Goal: Entertainment & Leisure: Consume media (video, audio)

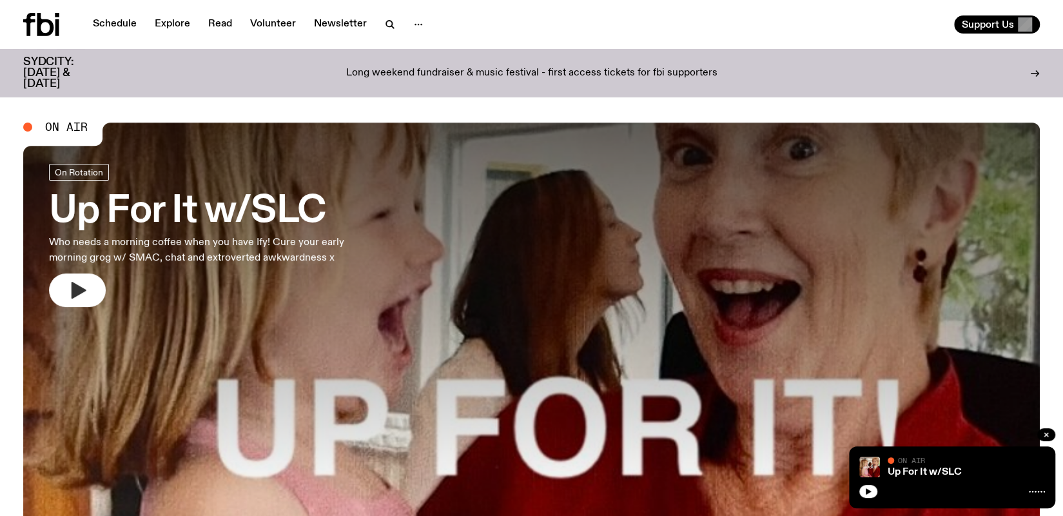
click at [71, 289] on icon "button" at bounding box center [77, 290] width 21 height 21
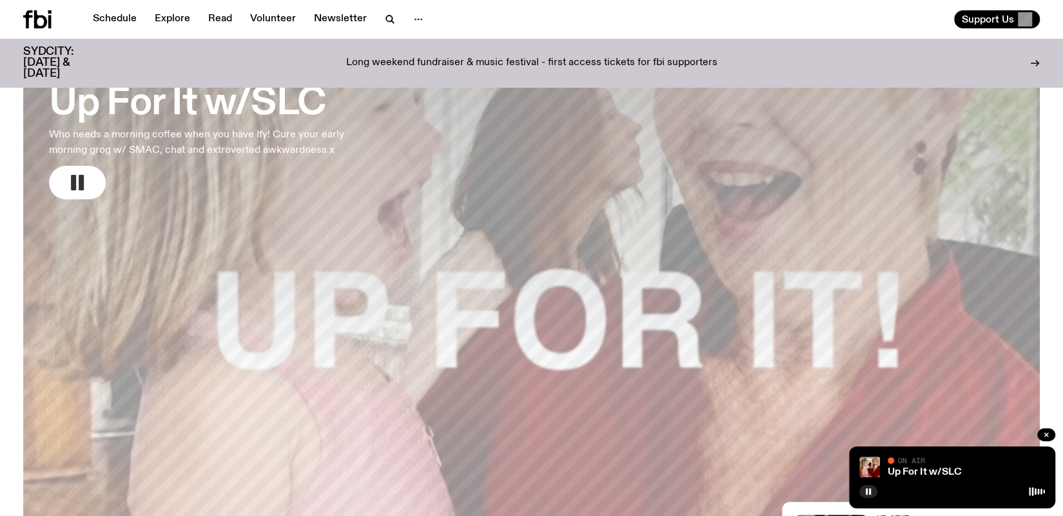
scroll to position [93, 0]
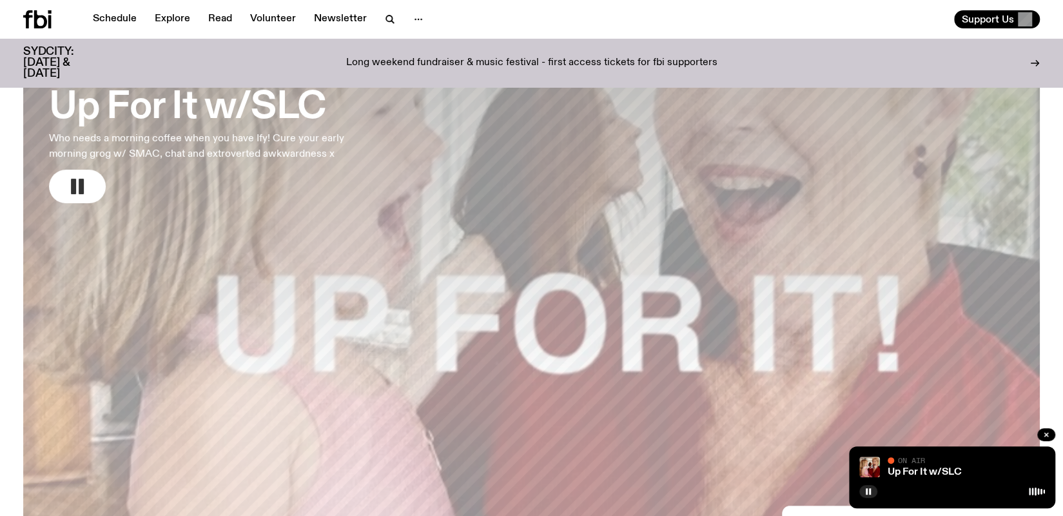
click at [183, 102] on h3 "Up For It w/SLC" at bounding box center [214, 108] width 330 height 36
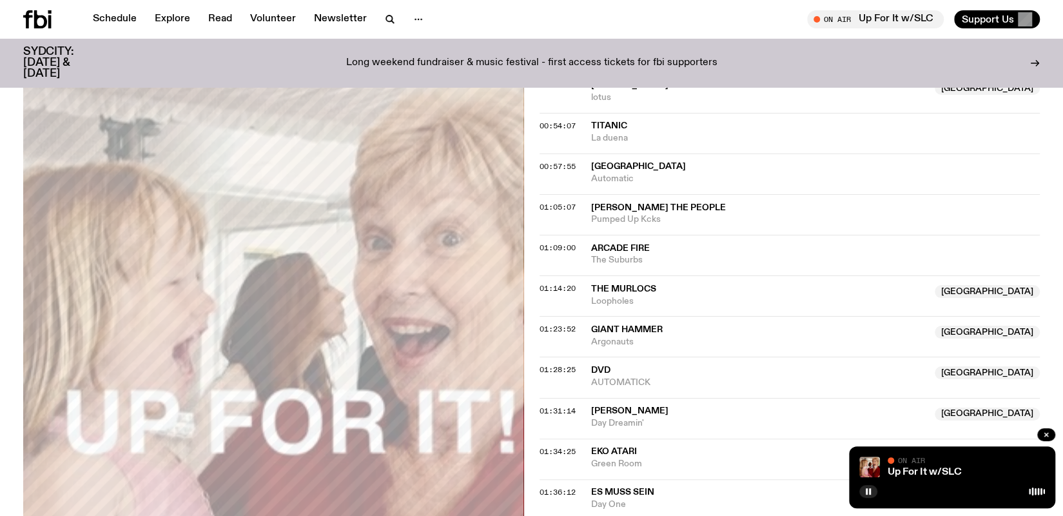
scroll to position [784, 0]
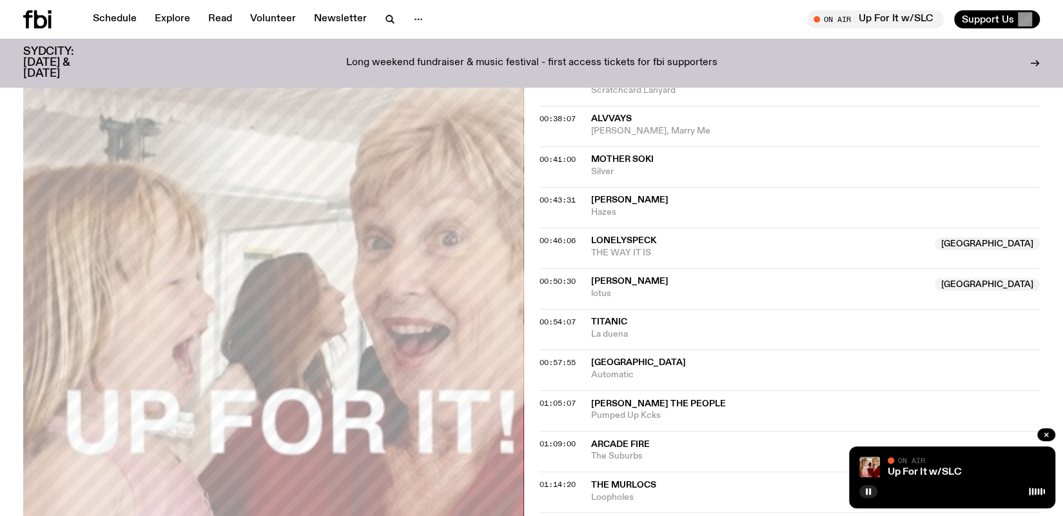
click at [148, 32] on div "Schedule Explore Read Volunteer Newsletter On Air Up For It w/SLC Tune in live …" at bounding box center [531, 19] width 1063 height 39
click at [135, 23] on link "Schedule" at bounding box center [114, 19] width 59 height 18
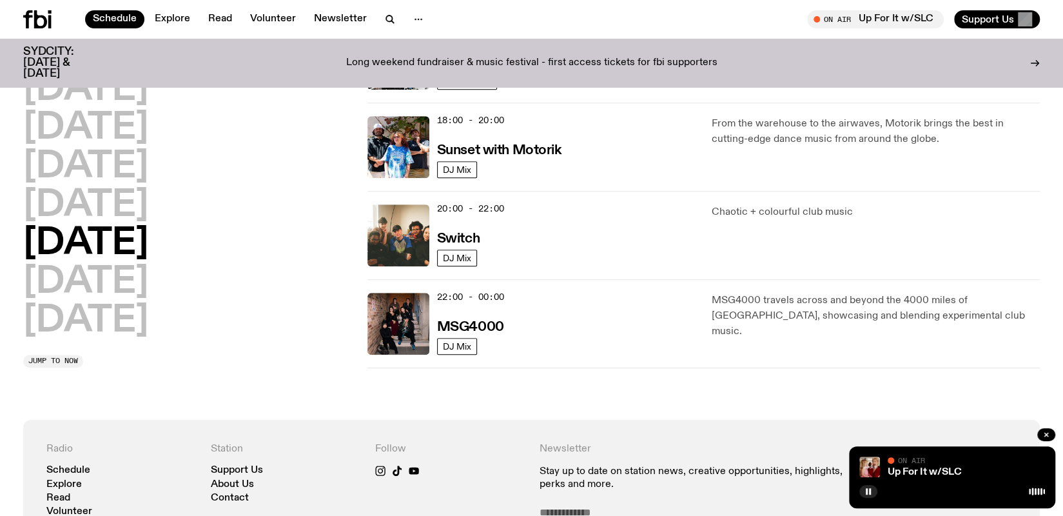
scroll to position [540, 0]
click at [468, 143] on h3 "Sunset with Motorik" at bounding box center [499, 150] width 124 height 14
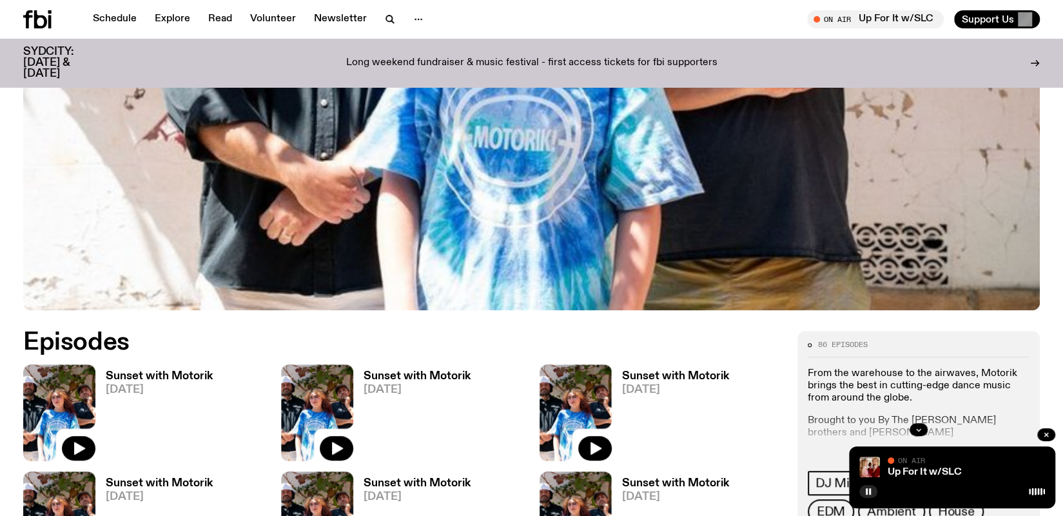
scroll to position [449, 0]
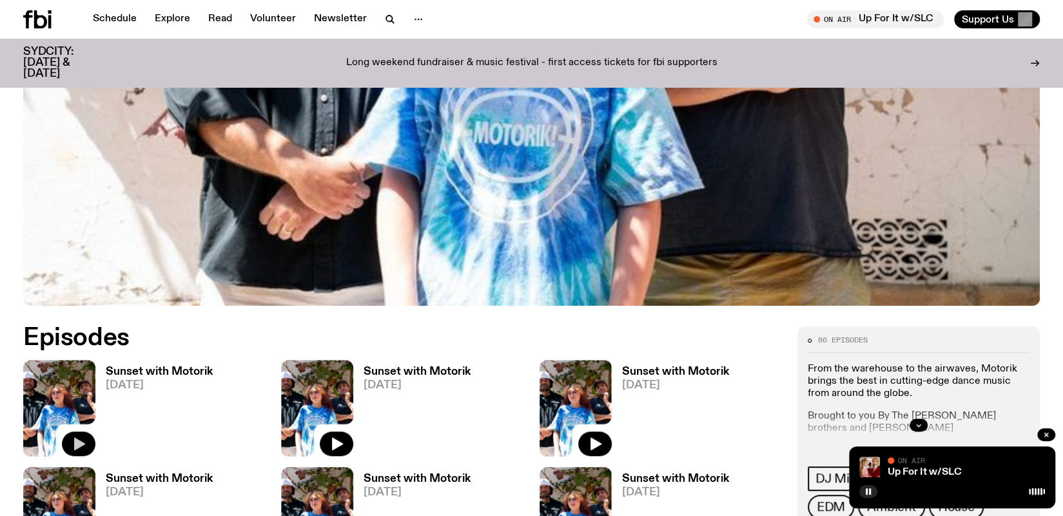
click at [84, 433] on button "button" at bounding box center [79, 443] width 34 height 24
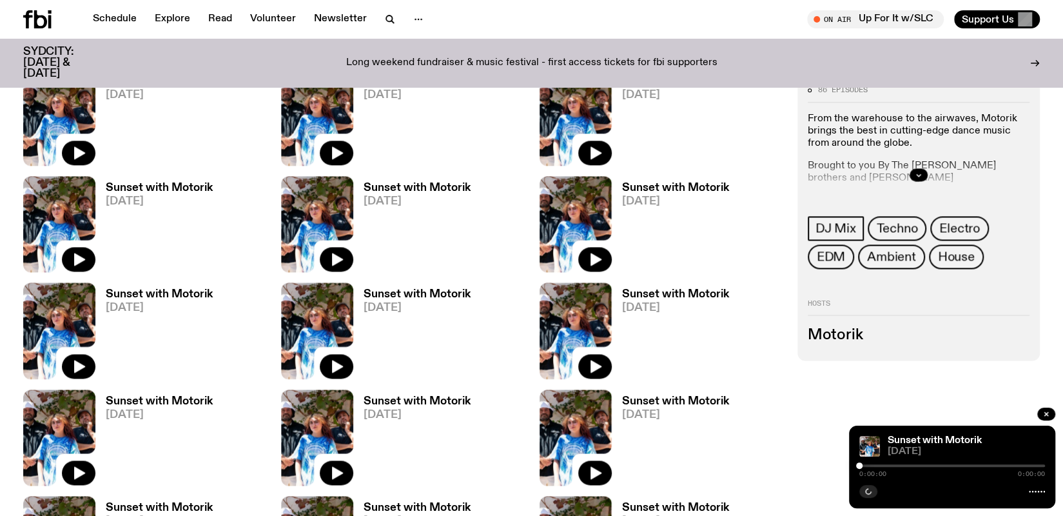
scroll to position [1491, 0]
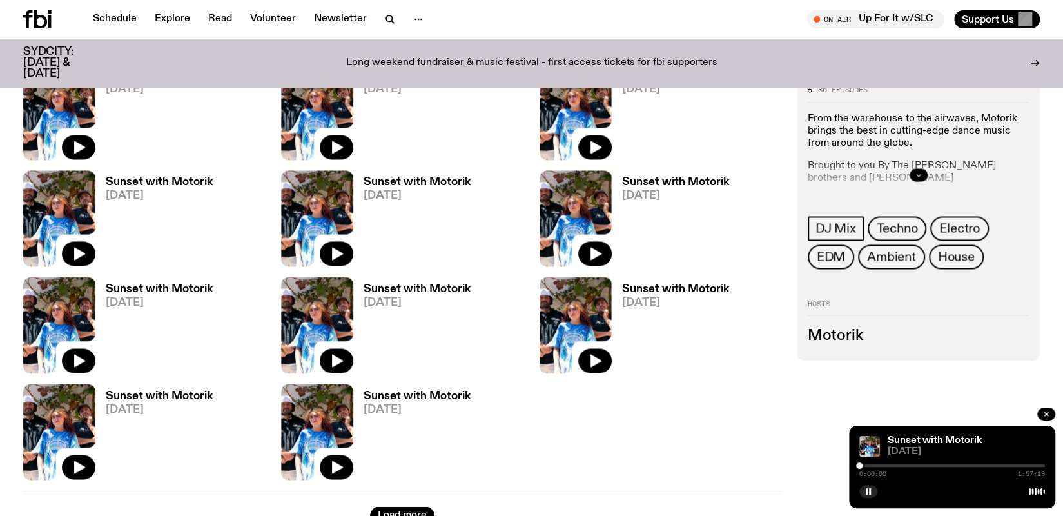
click at [918, 171] on icon "button" at bounding box center [919, 175] width 8 height 8
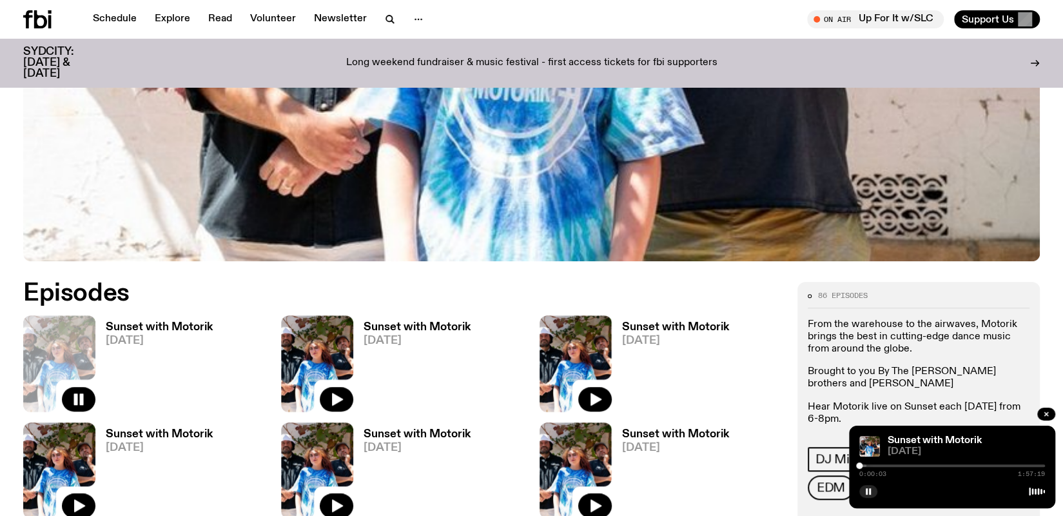
scroll to position [0, 0]
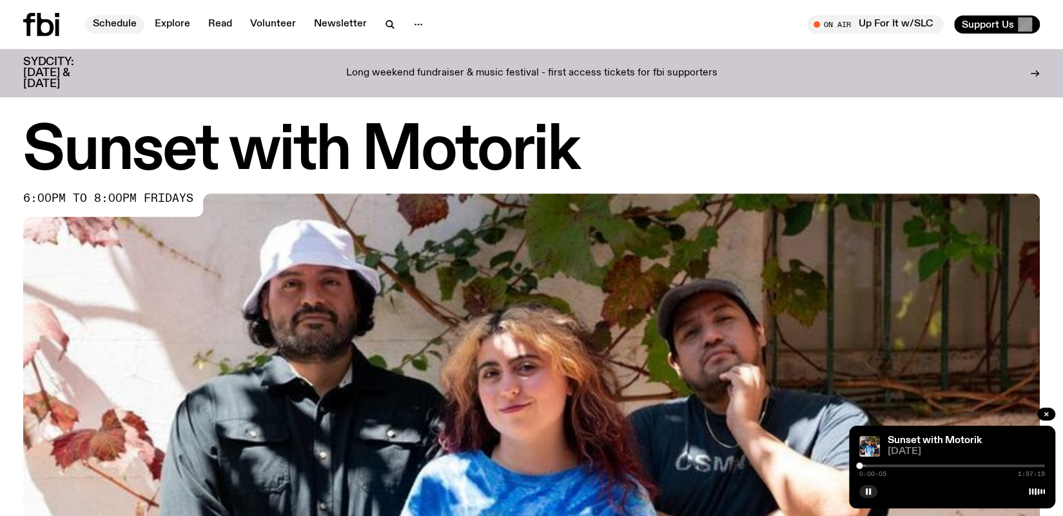
click at [116, 15] on nav "Schedule Explore Read Volunteer Newsletter" at bounding box center [258, 24] width 346 height 18
click at [64, 27] on div at bounding box center [54, 24] width 62 height 23
click at [47, 28] on icon at bounding box center [41, 24] width 36 height 23
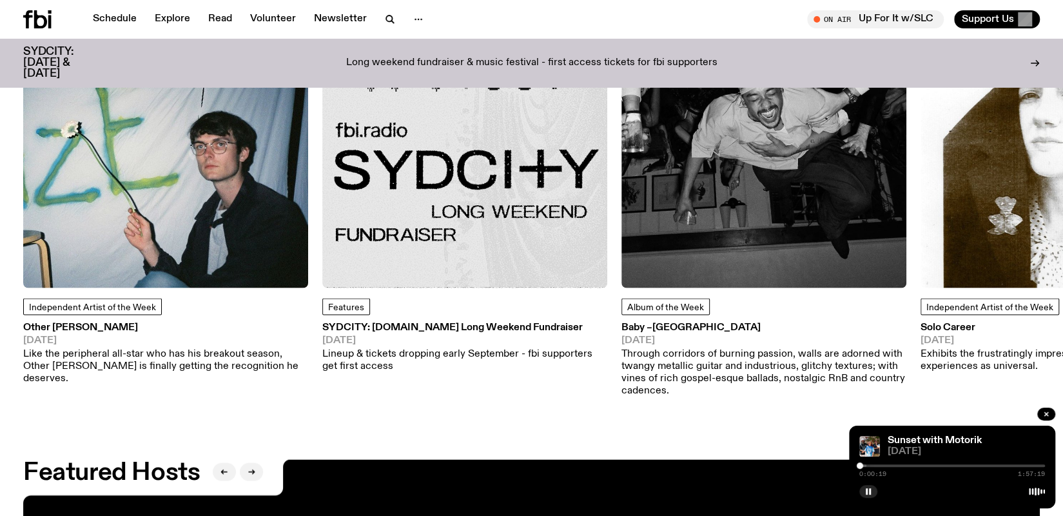
scroll to position [1843, 0]
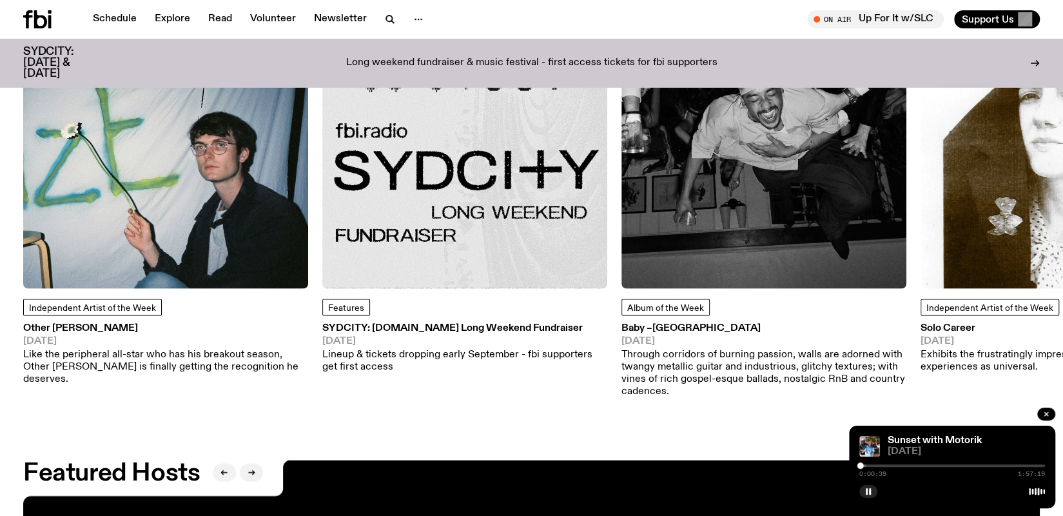
click at [498, 336] on span "[DATE]" at bounding box center [464, 341] width 285 height 10
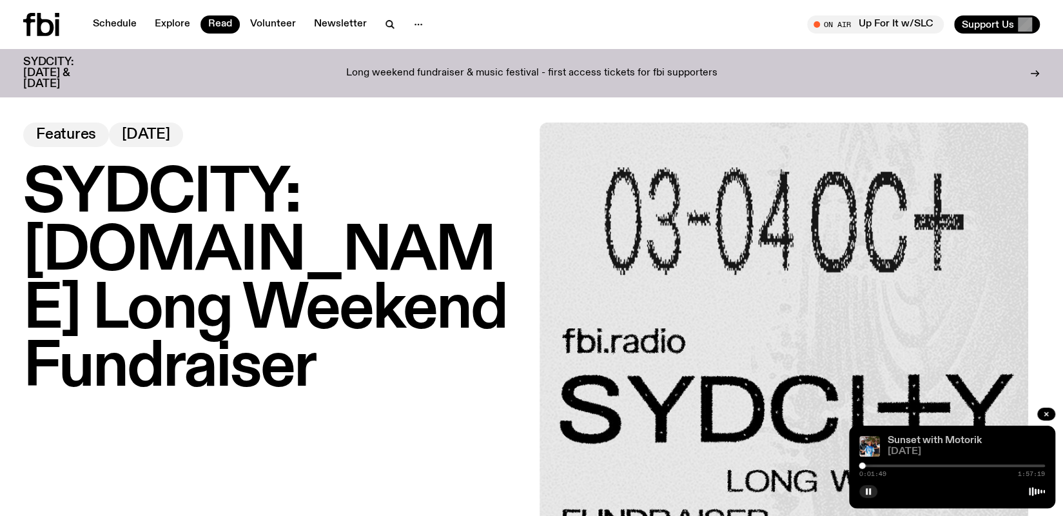
click at [912, 436] on link "Sunset with Motorik" at bounding box center [935, 440] width 94 height 10
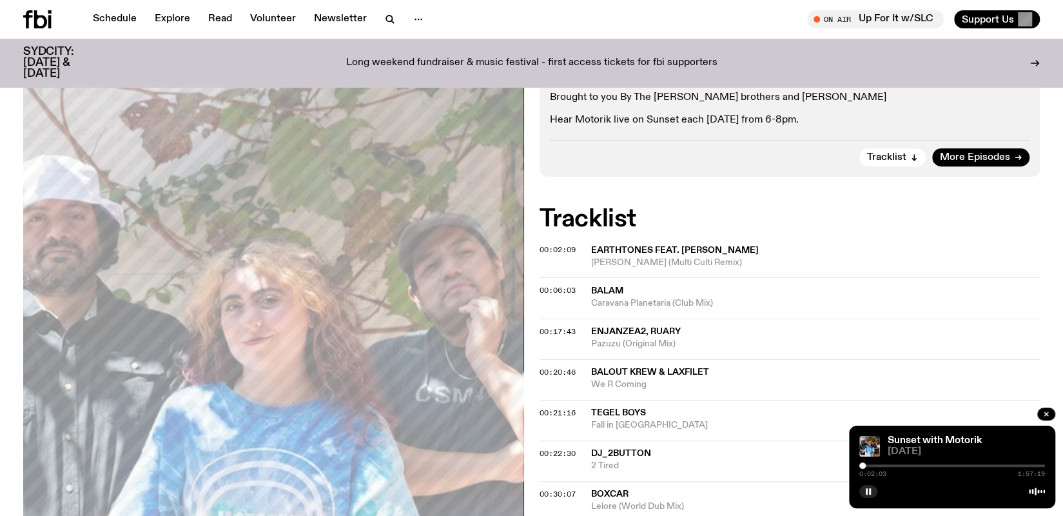
scroll to position [286, 0]
drag, startPoint x: 744, startPoint y: 257, endPoint x: 589, endPoint y: 237, distance: 156.6
copy div "Earthtones feat. [PERSON_NAME] (Multi Culti Remix)"
click at [679, 186] on div "Aired on [DATE] 6:00pm DJ Mix From the warehouse to the airwaves, Motorik bring…" at bounding box center [531, 511] width 1063 height 1097
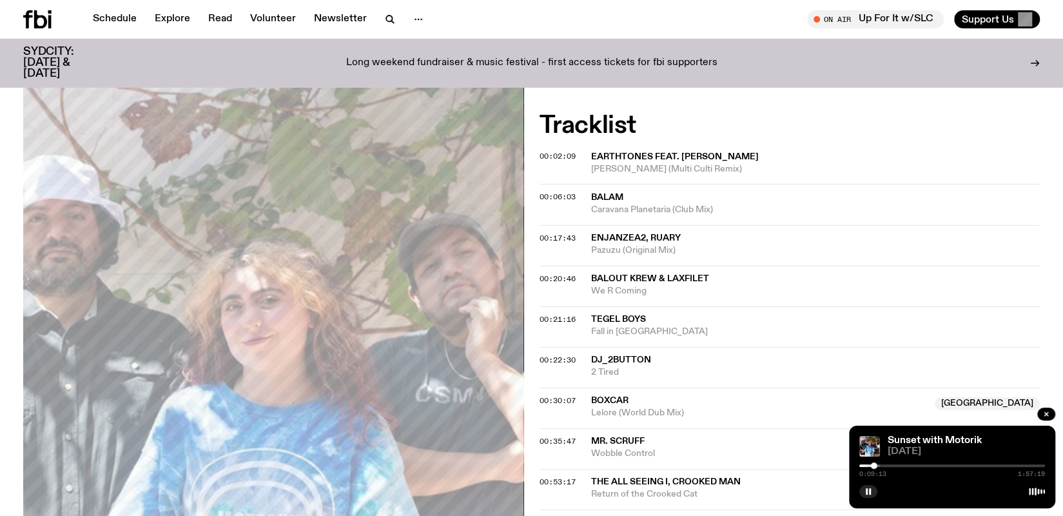
scroll to position [378, 0]
drag, startPoint x: 730, startPoint y: 211, endPoint x: 588, endPoint y: 193, distance: 142.9
click at [588, 225] on div "00:06:03 Balam Caravana Planetaria (Club Mix)" at bounding box center [789, 245] width 501 height 41
copy div "Balam Caravana Planetaria (Club Mix)"
click at [880, 70] on div "SYDCITY: [DATE] & [DATE] Long weekend fundraiser & music festival - first acces…" at bounding box center [531, 63] width 1016 height 48
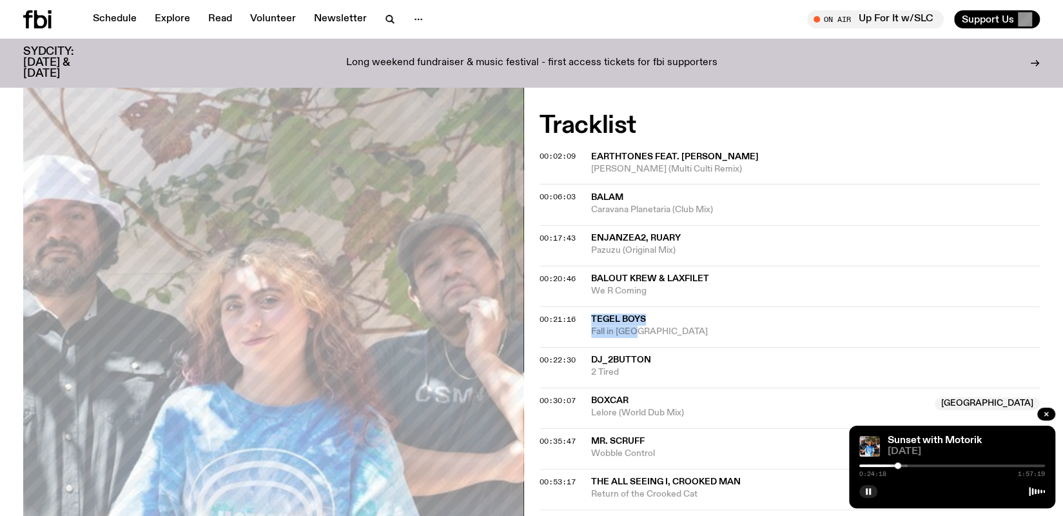
drag, startPoint x: 639, startPoint y: 333, endPoint x: 589, endPoint y: 314, distance: 53.3
click at [589, 347] on div "00:21:16 Tegel Boys Fall in [GEOGRAPHIC_DATA]" at bounding box center [789, 367] width 501 height 41
copy div "Tegel Boys Fall in [GEOGRAPHIC_DATA]"
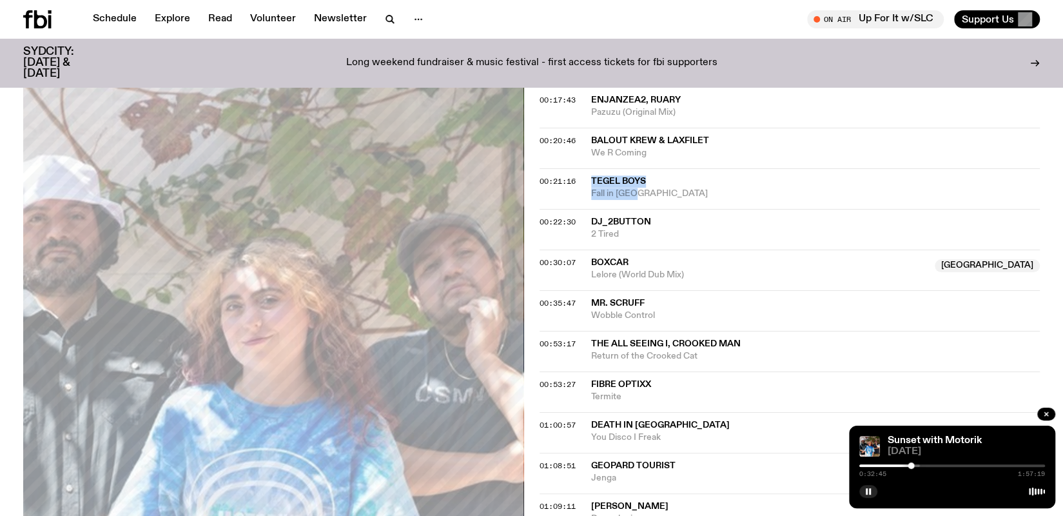
scroll to position [521, 0]
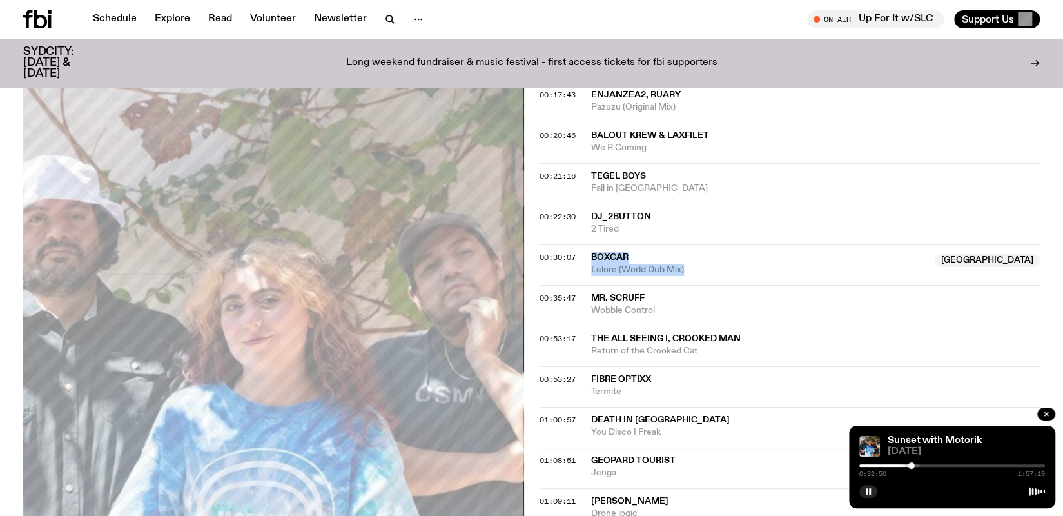
drag, startPoint x: 694, startPoint y: 271, endPoint x: 587, endPoint y: 250, distance: 108.3
click at [587, 285] on div "00:30:07 Boxcar NSW Lelore (World Dub Mix) [GEOGRAPHIC_DATA]" at bounding box center [789, 305] width 501 height 41
copy div "Boxcar NSW Lelore (World Dub Mix)"
click at [735, 4] on div "Schedule Explore Read Volunteer Newsletter On Air Up For It w/SLC Tune in live …" at bounding box center [531, 19] width 1063 height 39
click at [938, 465] on div at bounding box center [856, 465] width 186 height 3
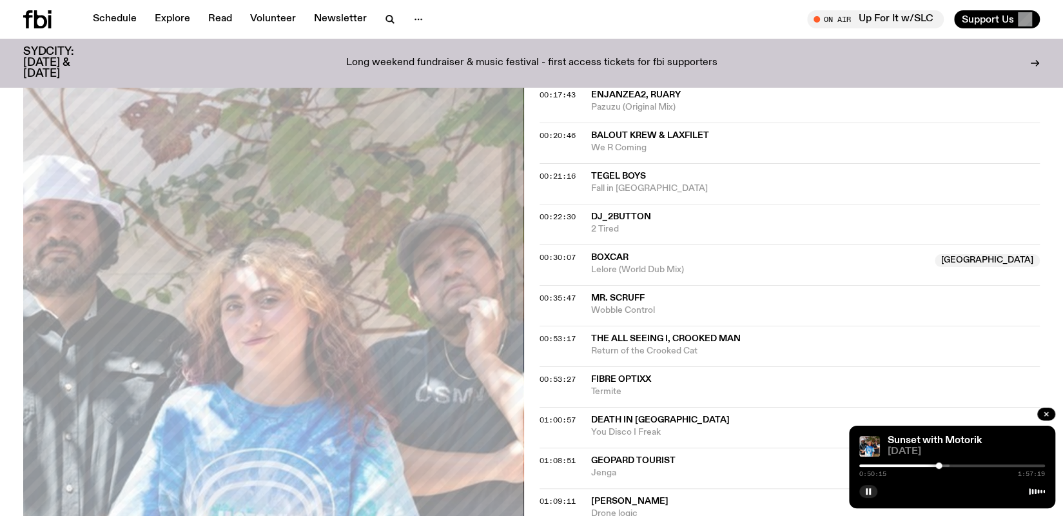
click at [929, 465] on div at bounding box center [846, 465] width 186 height 3
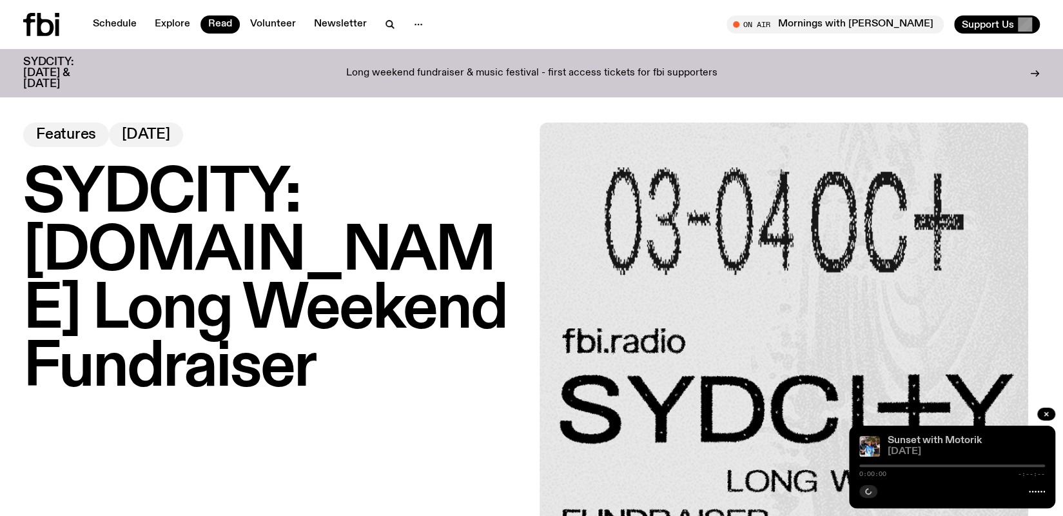
click at [955, 436] on link "Sunset with Motorik" at bounding box center [935, 440] width 94 height 10
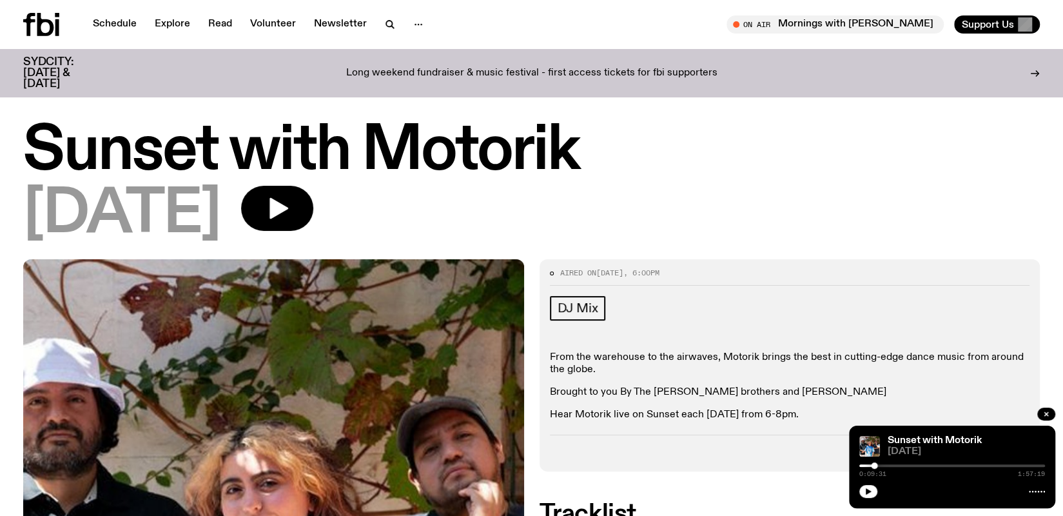
click at [828, 187] on div "[DATE]" at bounding box center [531, 215] width 1016 height 58
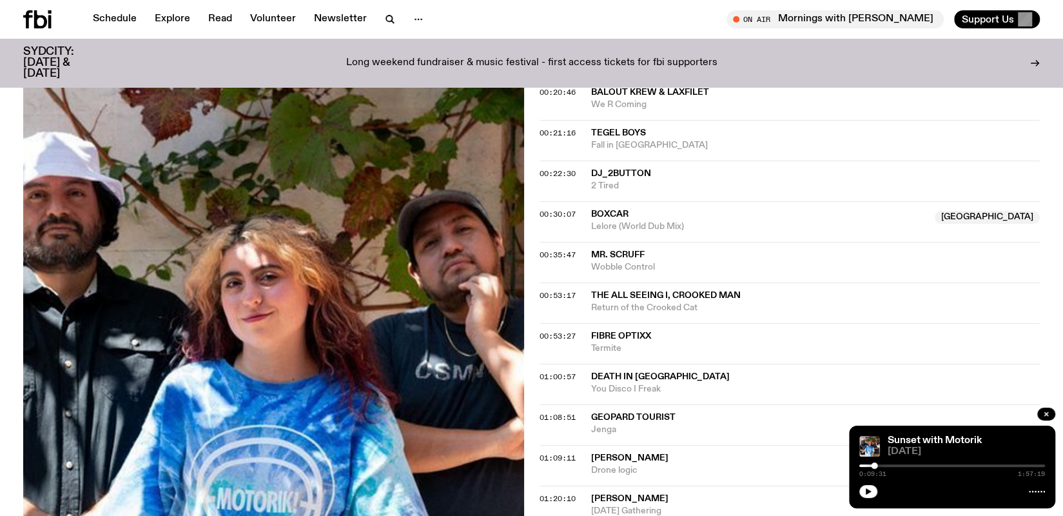
scroll to position [563, 0]
